Goal: Obtain resource: Download file/media

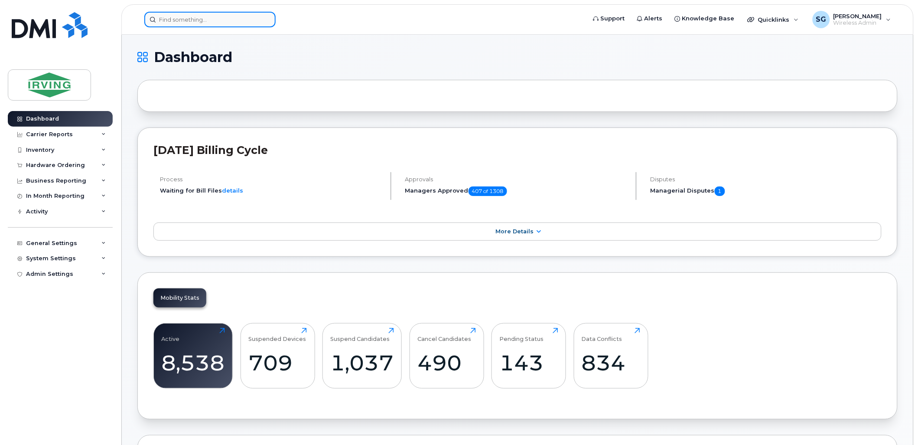
click at [185, 18] on input at bounding box center [209, 20] width 131 height 16
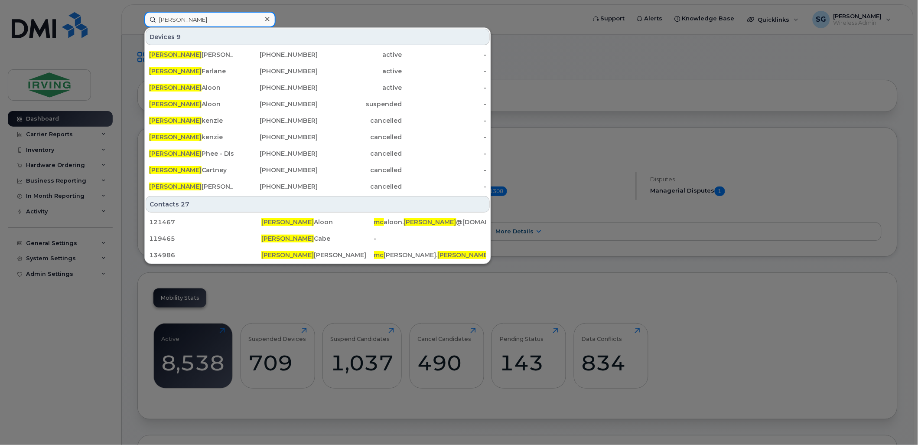
drag, startPoint x: 194, startPoint y: 19, endPoint x: 153, endPoint y: 23, distance: 40.9
click at [153, 23] on input "andrew mc" at bounding box center [209, 20] width 131 height 16
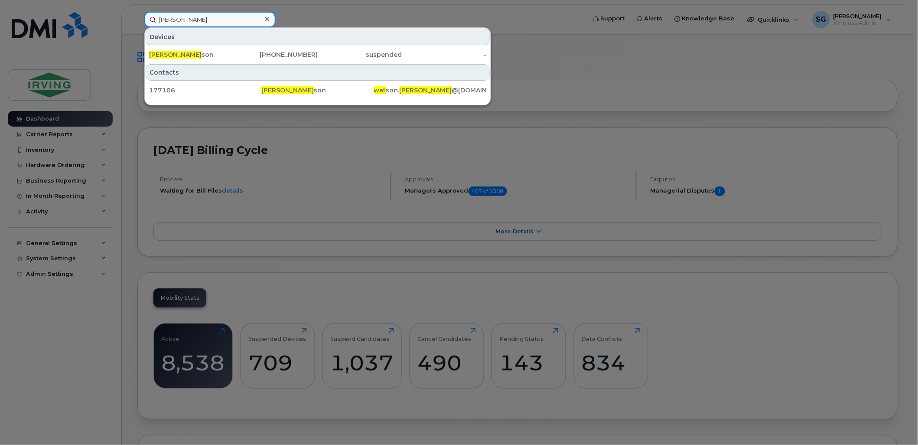
drag, startPoint x: 210, startPoint y: 23, endPoint x: 150, endPoint y: 23, distance: 60.3
click at [150, 23] on input "danielle wat" at bounding box center [209, 20] width 131 height 16
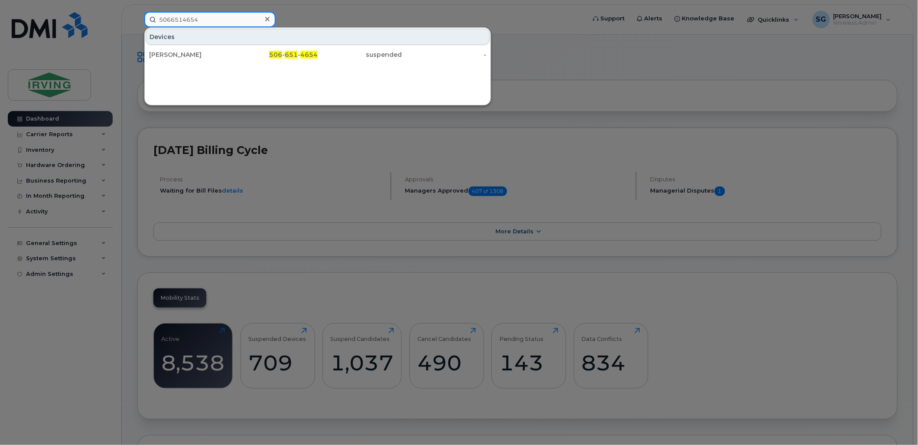
type input "5066514654"
click at [189, 126] on div at bounding box center [459, 222] width 918 height 445
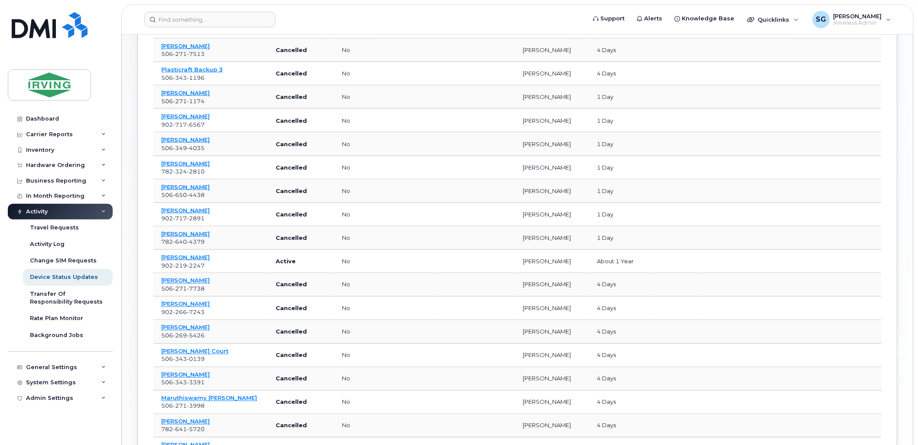
scroll to position [389, 0]
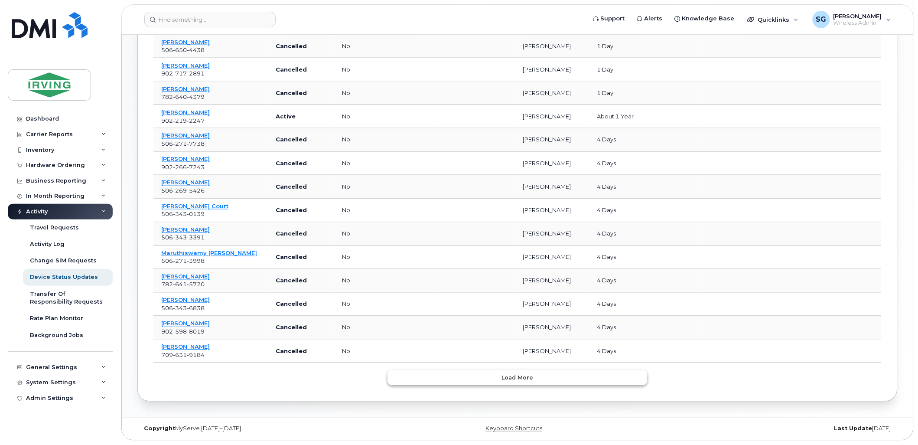
click at [520, 382] on button "Load more" at bounding box center [518, 378] width 260 height 16
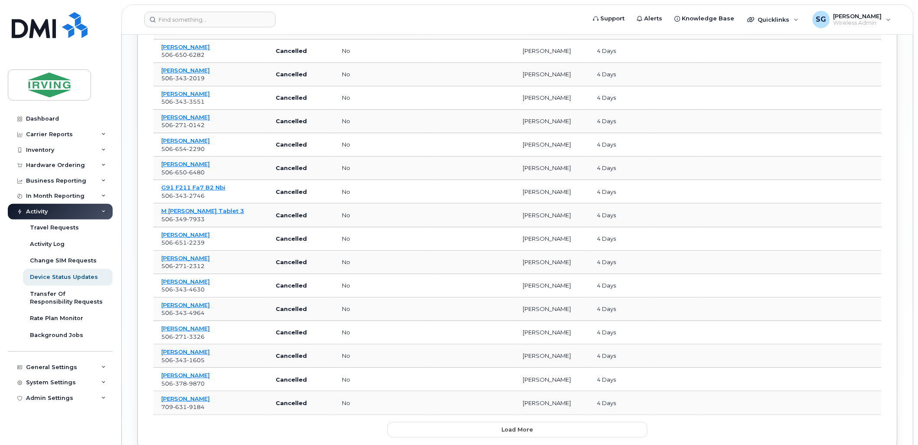
scroll to position [977, 0]
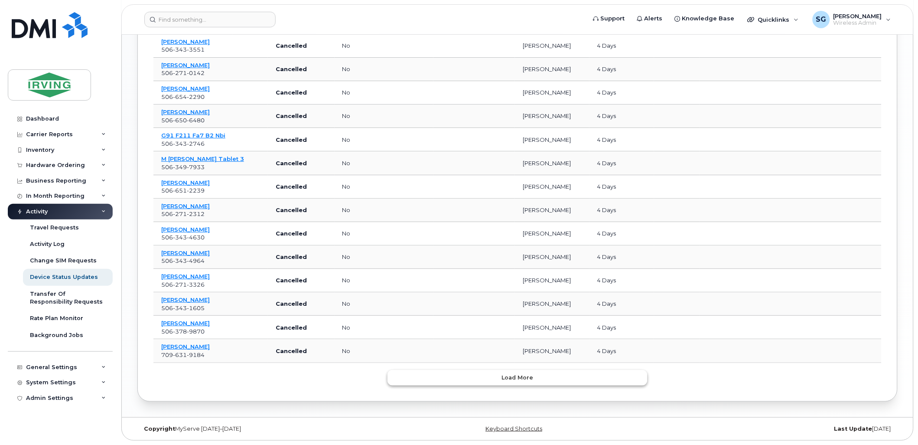
click at [440, 375] on button "Load more" at bounding box center [518, 378] width 260 height 16
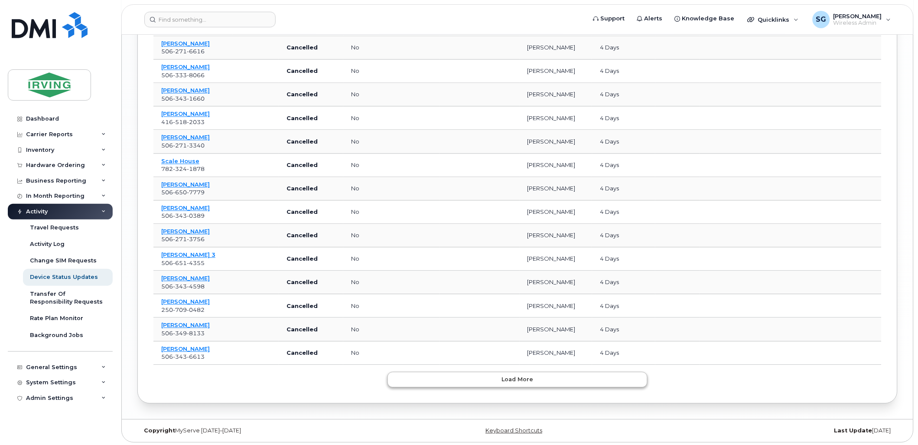
scroll to position [1565, 0]
click at [445, 376] on button "Load more" at bounding box center [518, 378] width 260 height 16
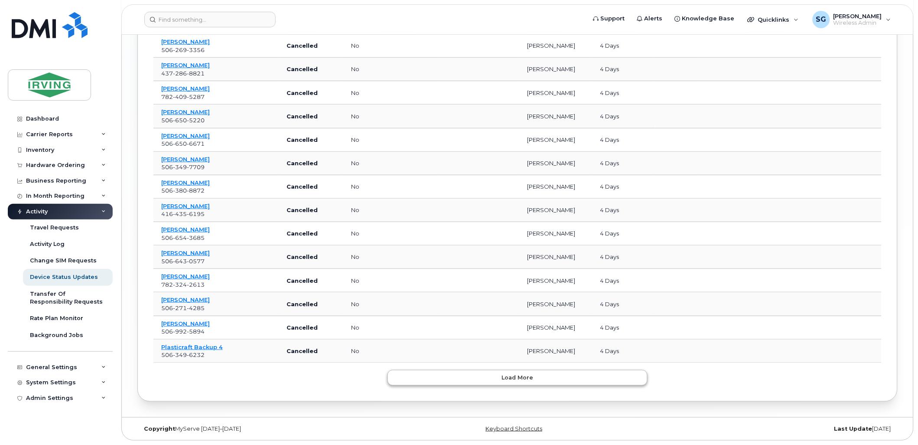
scroll to position [2152, 0]
click at [458, 382] on button "Load more" at bounding box center [518, 378] width 260 height 16
click at [468, 379] on button "Load more" at bounding box center [518, 378] width 260 height 16
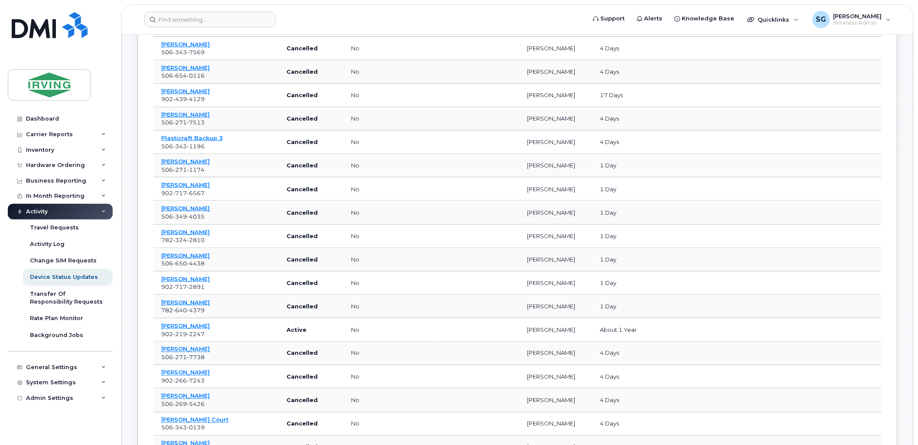
scroll to position [0, 0]
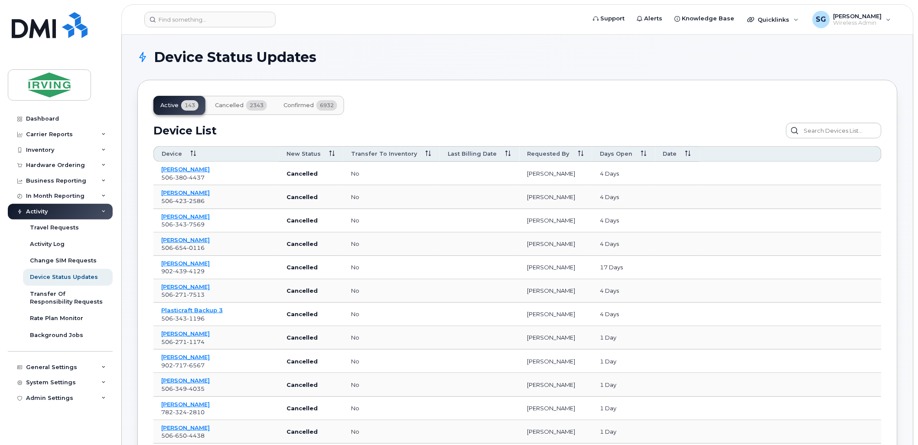
drag, startPoint x: 688, startPoint y: 391, endPoint x: 162, endPoint y: 158, distance: 576.1
drag, startPoint x: 162, startPoint y: 158, endPoint x: 167, endPoint y: 154, distance: 6.6
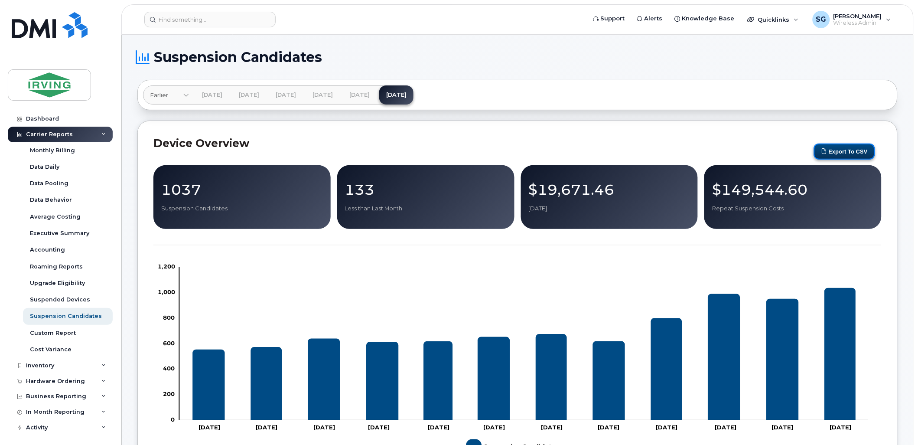
click at [837, 150] on button "Export to CSV" at bounding box center [844, 151] width 61 height 16
